Goal: Task Accomplishment & Management: Complete application form

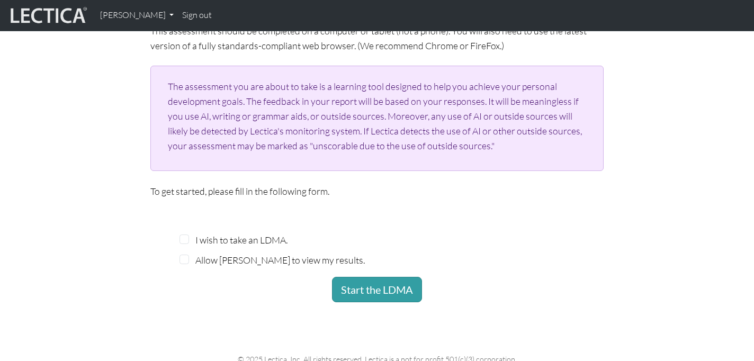
scroll to position [185, 0]
click at [186, 240] on input "I wish to take an LDMA." at bounding box center [184, 239] width 10 height 10
checkbox input "true"
click at [185, 262] on input "Allow Patrik Hambreas to view my results." at bounding box center [184, 259] width 10 height 10
checkbox input "true"
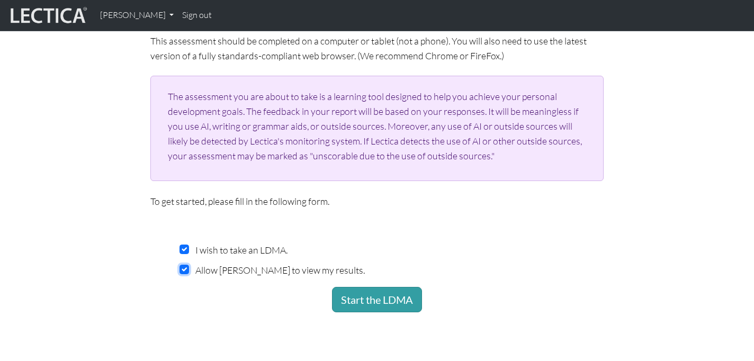
scroll to position [175, 0]
click at [381, 296] on button "Start the LDMA" at bounding box center [377, 298] width 90 height 25
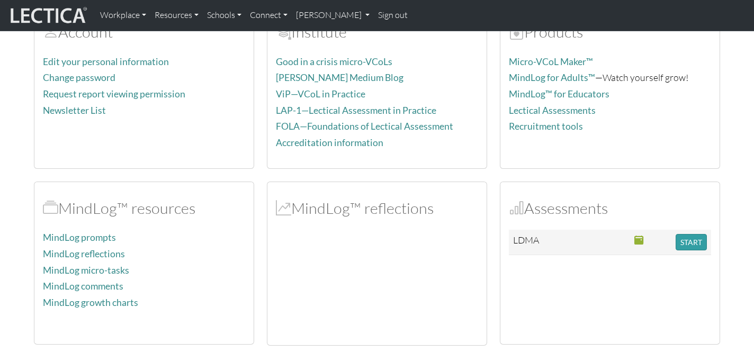
scroll to position [102, 0]
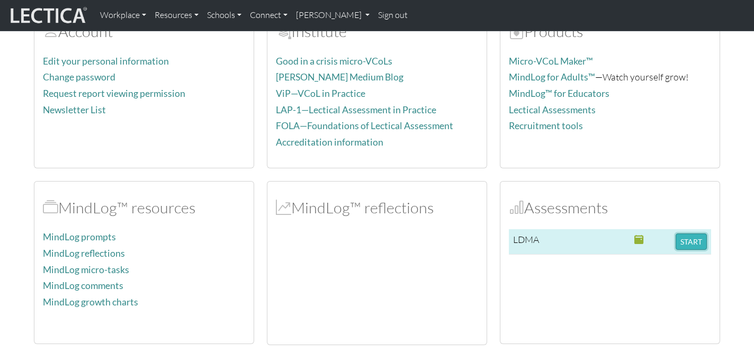
click at [695, 244] on button "START" at bounding box center [691, 241] width 31 height 16
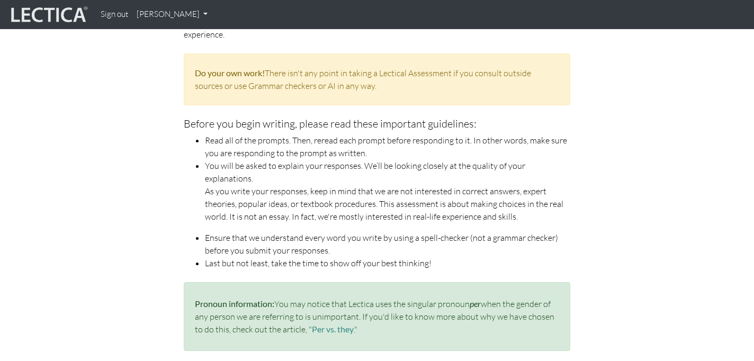
scroll to position [101, 0]
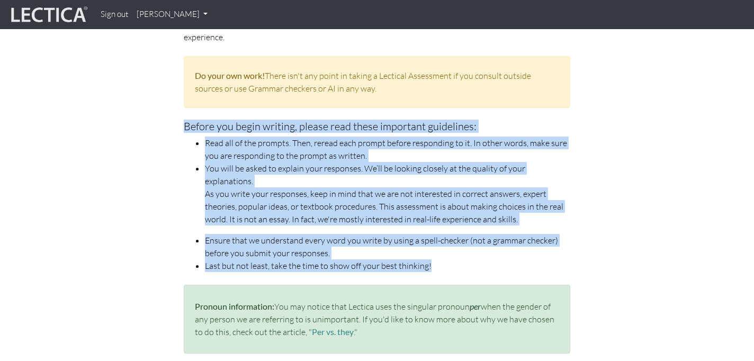
drag, startPoint x: 446, startPoint y: 248, endPoint x: 179, endPoint y: 128, distance: 293.4
click at [179, 128] on div "The assessment you are about to take is designed to support you in achieving yo…" at bounding box center [377, 183] width 402 height 357
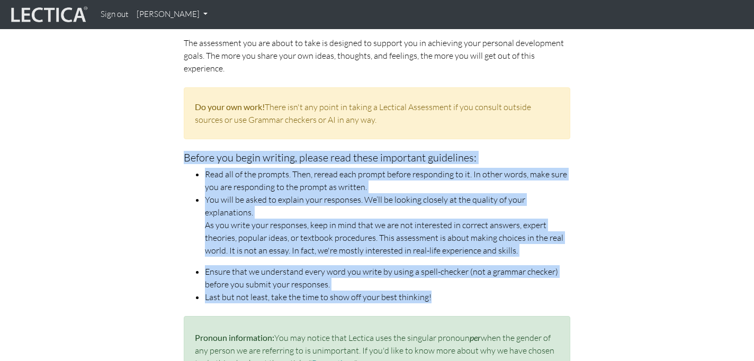
scroll to position [0, 0]
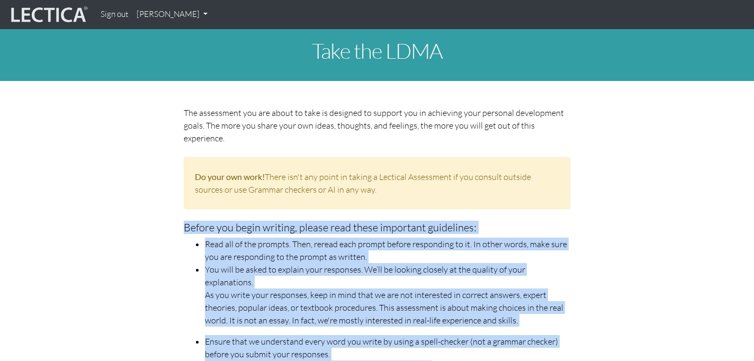
copy div "Before you begin writing, please read these important guidelines: Read all of t…"
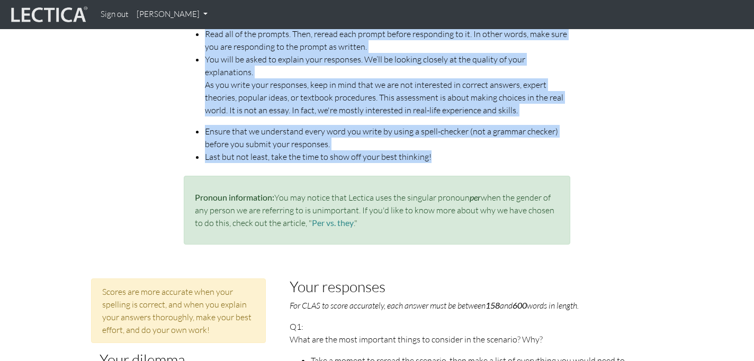
scroll to position [246, 0]
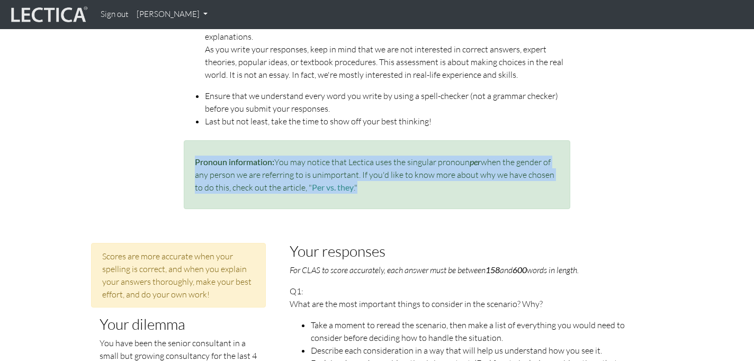
drag, startPoint x: 363, startPoint y: 181, endPoint x: 195, endPoint y: 154, distance: 170.6
click at [195, 154] on div "Pronoun information: You may notice that Lectica uses the singular pronoun per …" at bounding box center [377, 174] width 387 height 69
copy p "Pronoun information: You may notice that Lectica uses the singular pronoun per …"
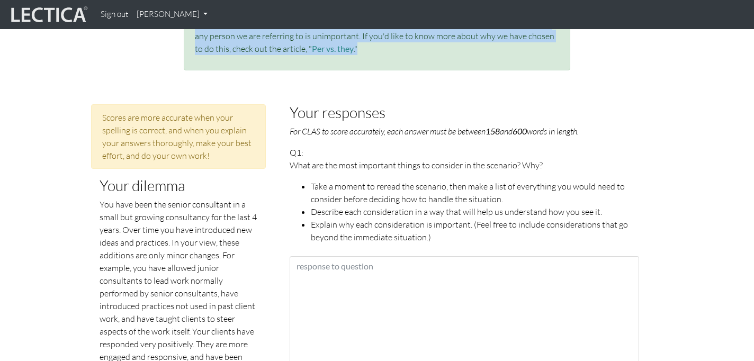
scroll to position [382, 0]
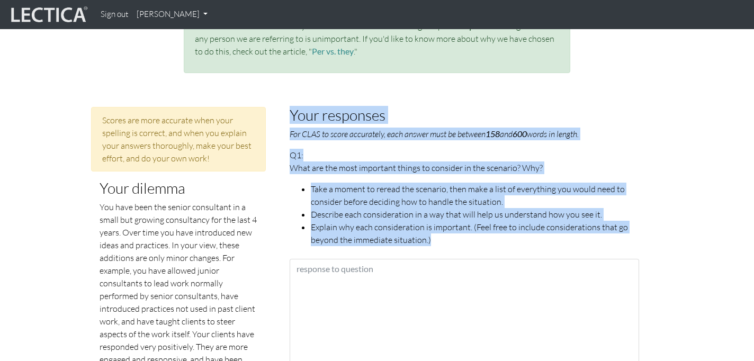
drag, startPoint x: 443, startPoint y: 228, endPoint x: 292, endPoint y: 100, distance: 198.3
copy fieldset "Your responses For CLAS to score accurately, each answer must be between 158 an…"
click at [341, 208] on li "Describe each consideration in a way that will help us understand how you see i…" at bounding box center [475, 214] width 328 height 13
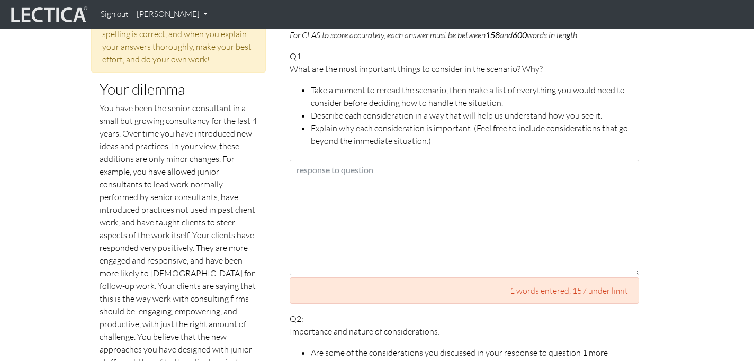
scroll to position [466, 0]
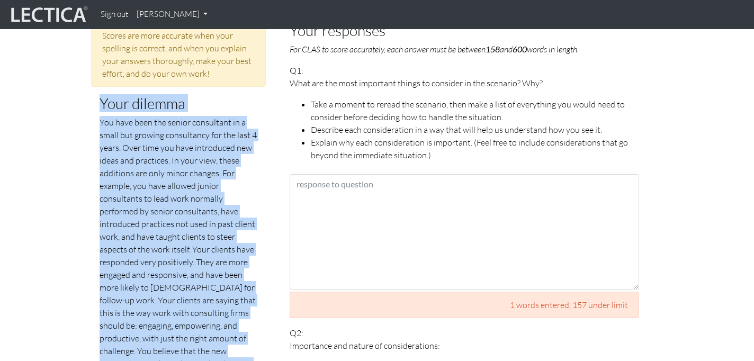
drag, startPoint x: 260, startPoint y: 106, endPoint x: 100, endPoint y: 93, distance: 160.4
copy div "Your dilemma You have been the senior consultant in a small but growing consult…"
click at [236, 196] on p "You have been the senior consultant in a small but growing consultancy for the …" at bounding box center [179, 249] width 158 height 267
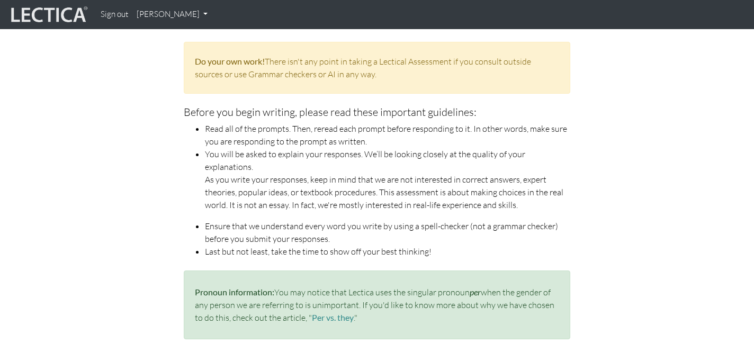
scroll to position [128, 0]
